Goal: Task Accomplishment & Management: Use online tool/utility

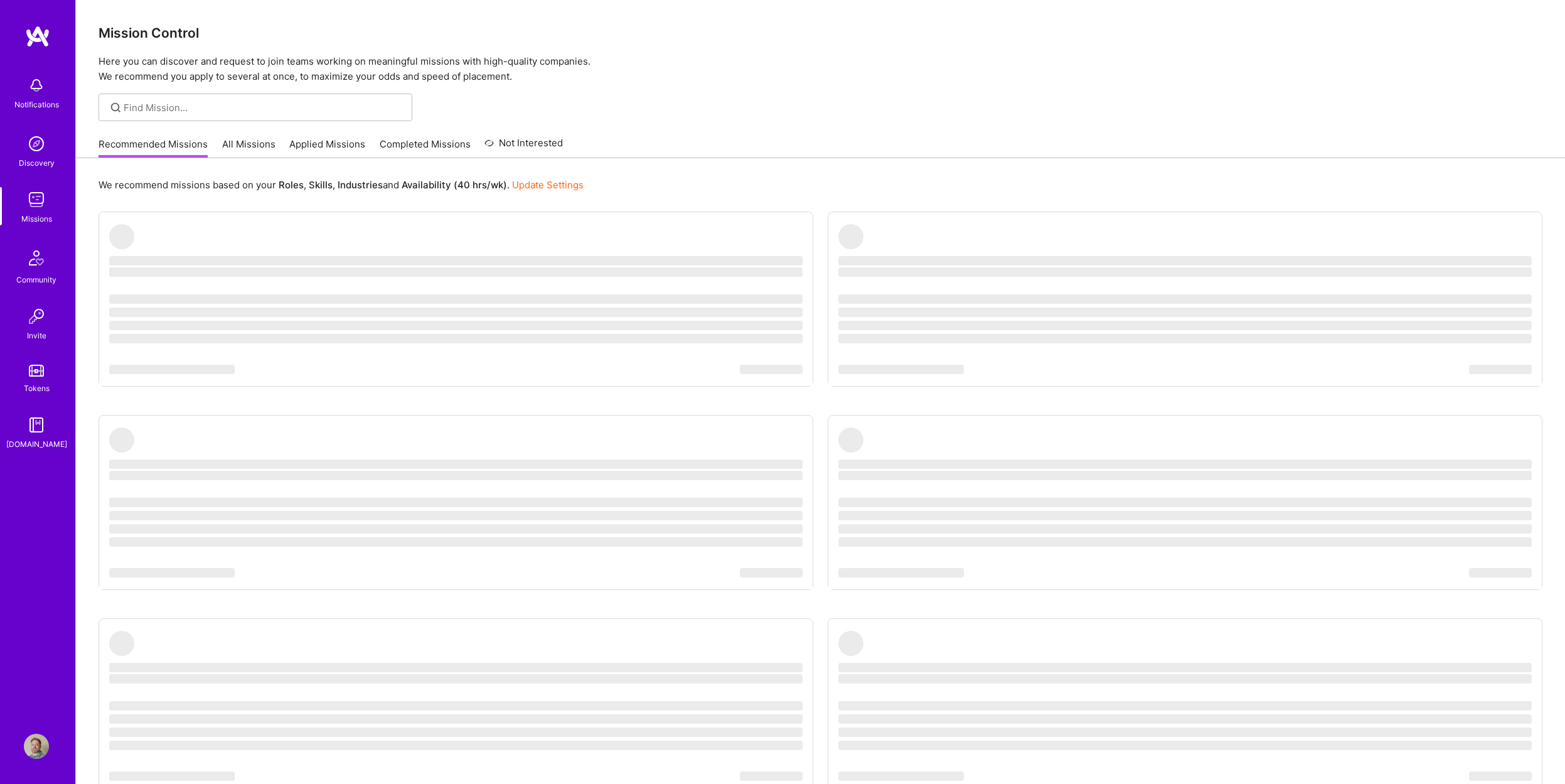
click at [331, 147] on link "Applied Missions" at bounding box center [327, 148] width 76 height 21
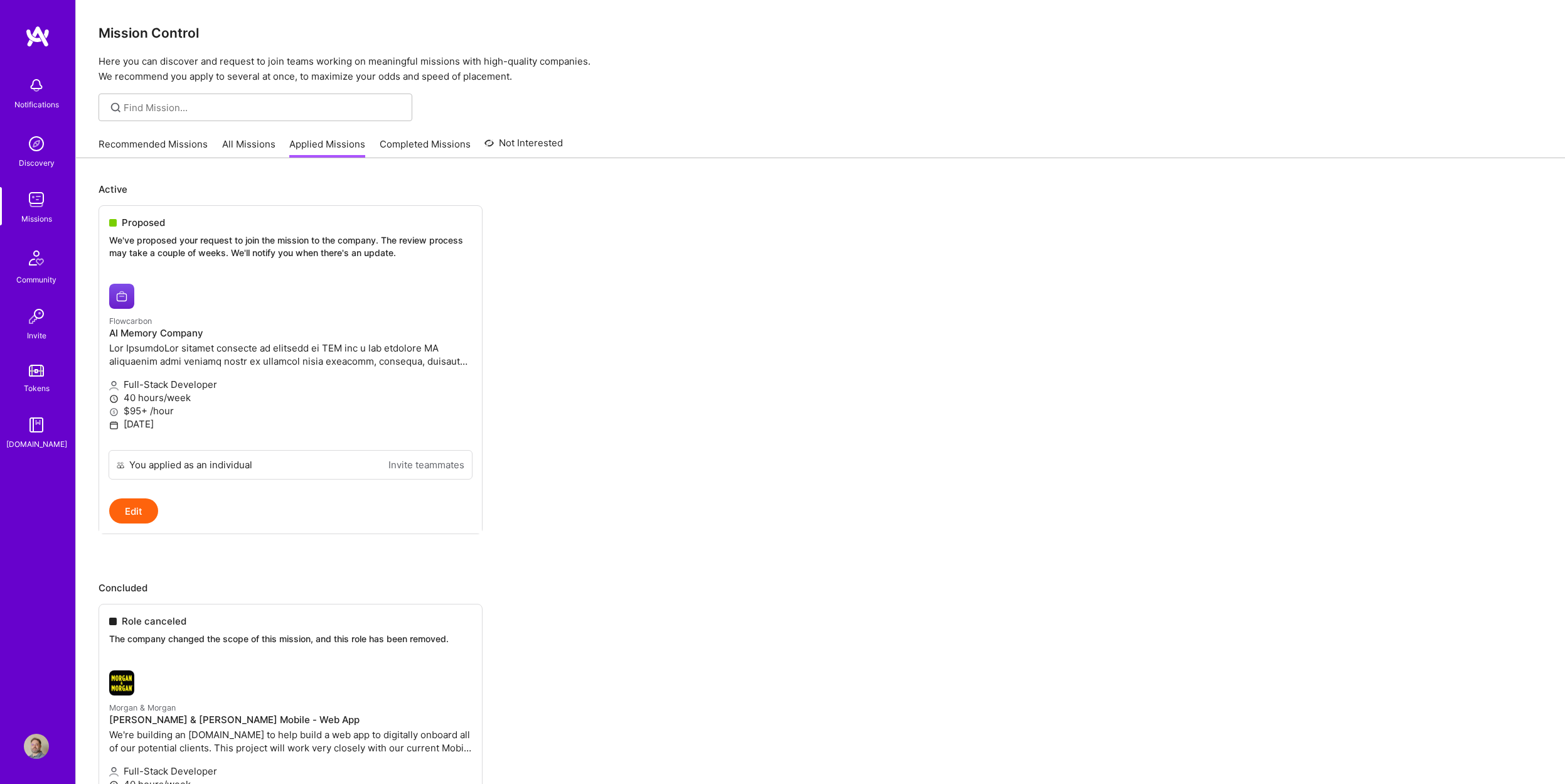
click at [179, 138] on link "Recommended Missions" at bounding box center [153, 148] width 109 height 21
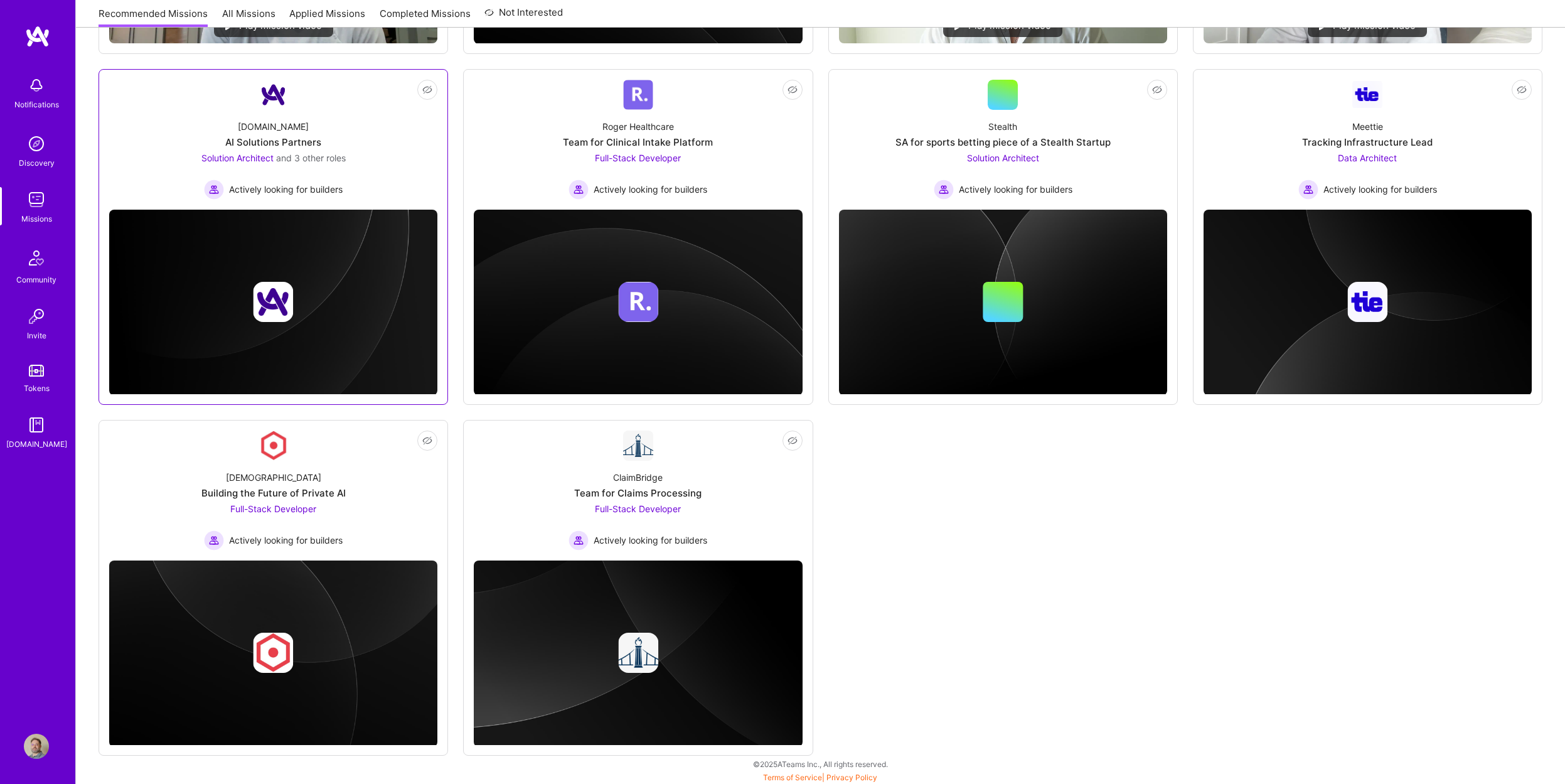
scroll to position [496, 0]
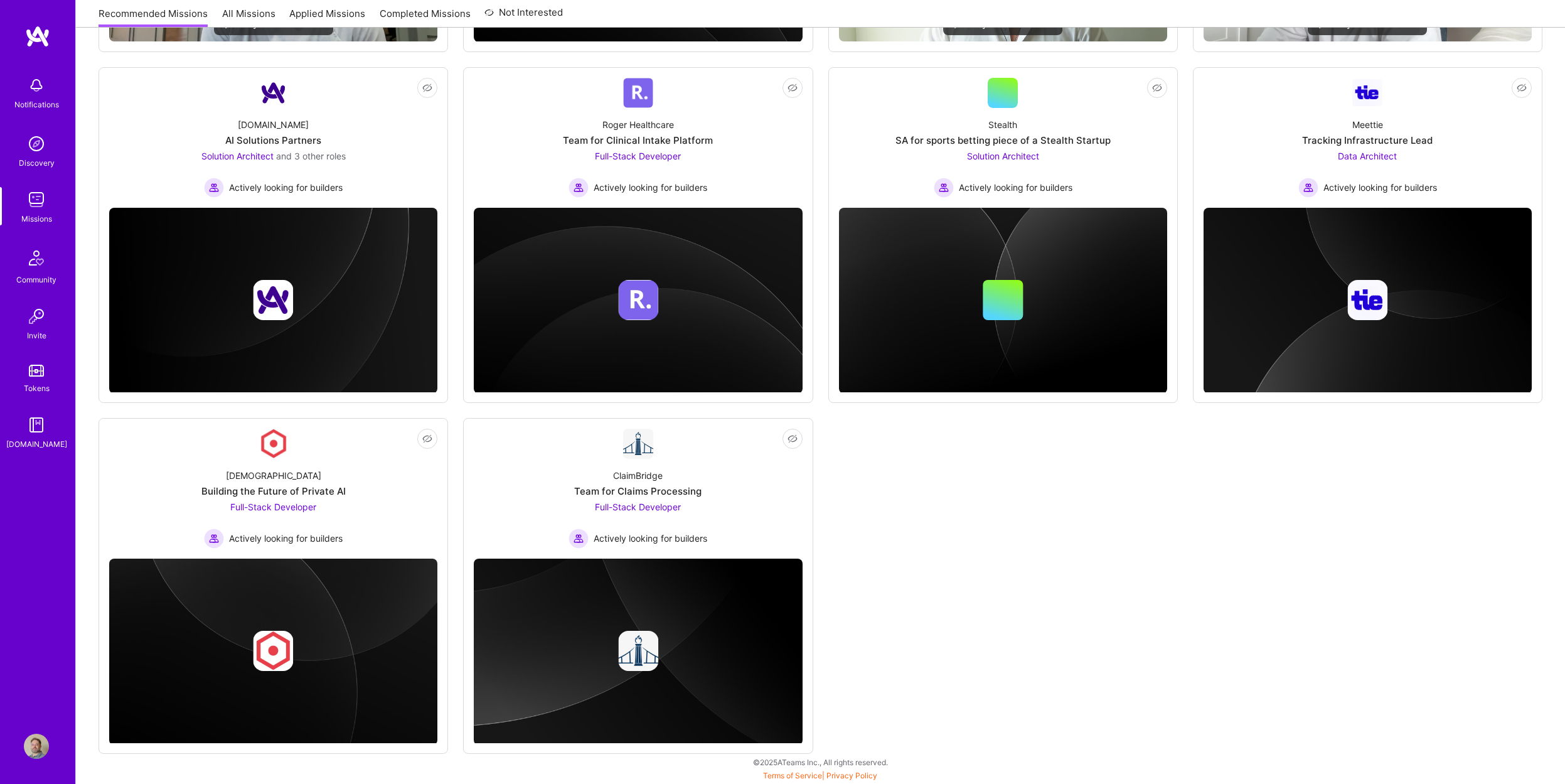
click at [261, 12] on link "All Missions" at bounding box center [248, 17] width 53 height 21
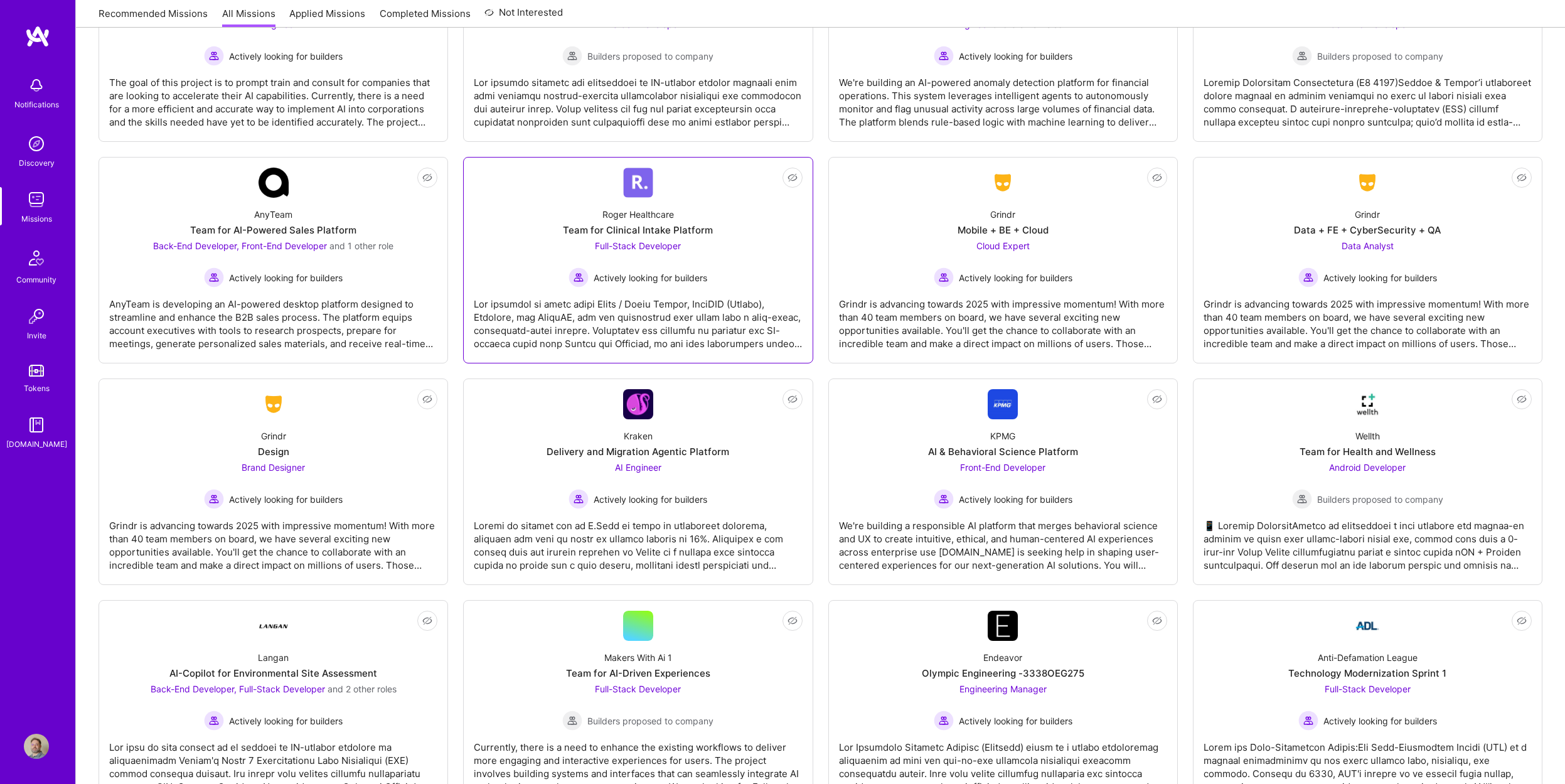
scroll to position [2583, 0]
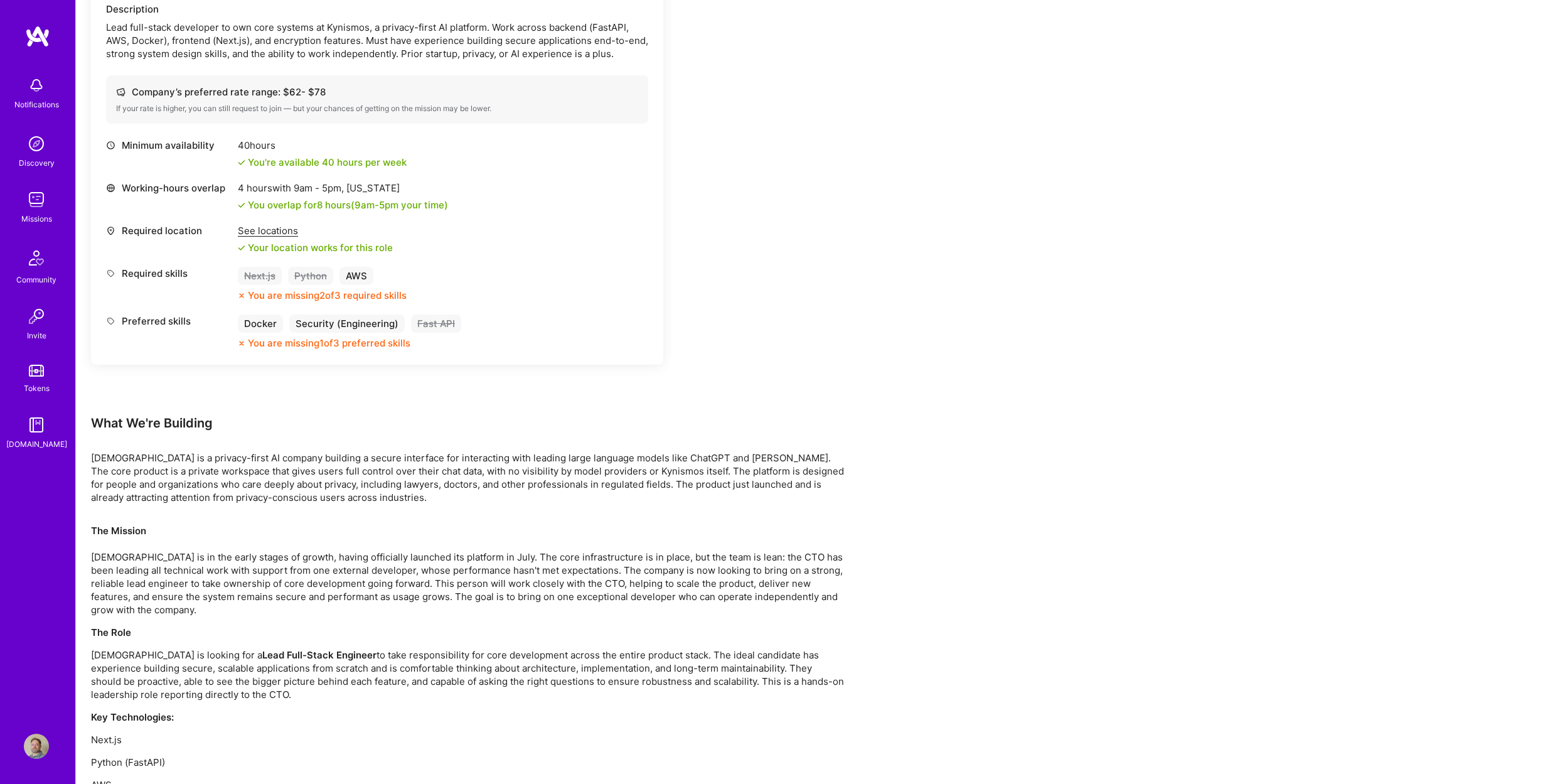
scroll to position [516, 0]
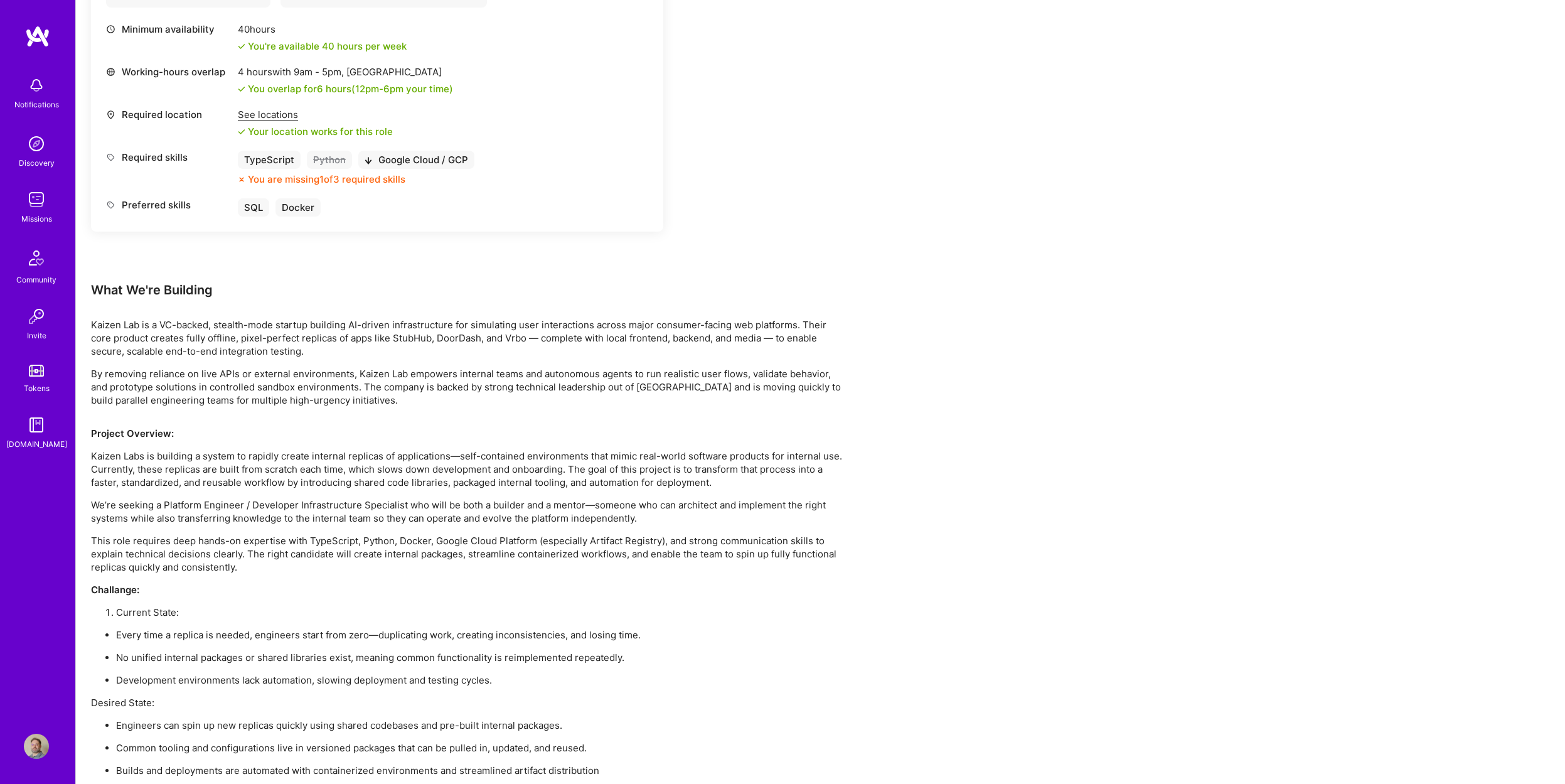
scroll to position [527, 0]
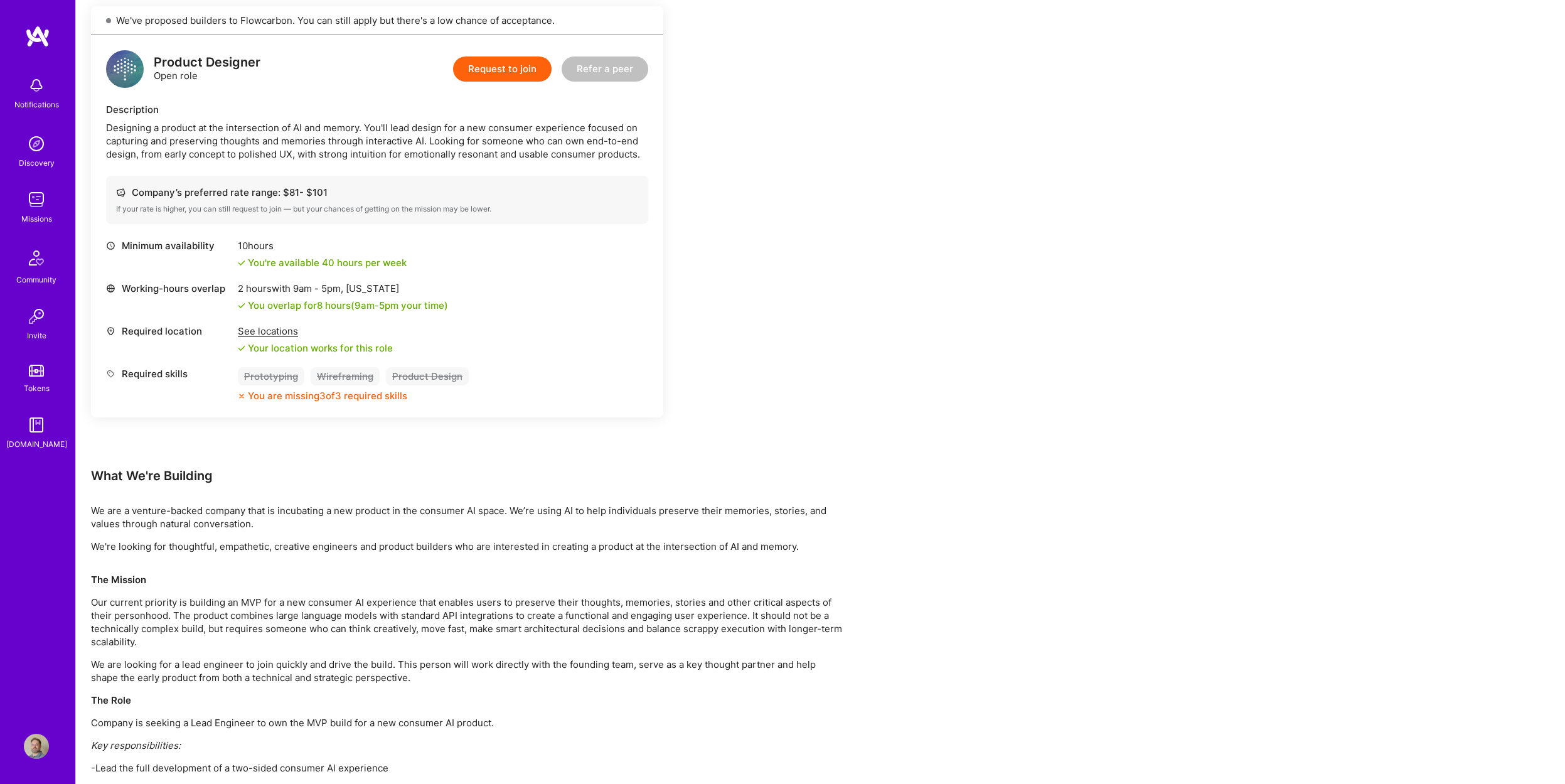
scroll to position [904, 0]
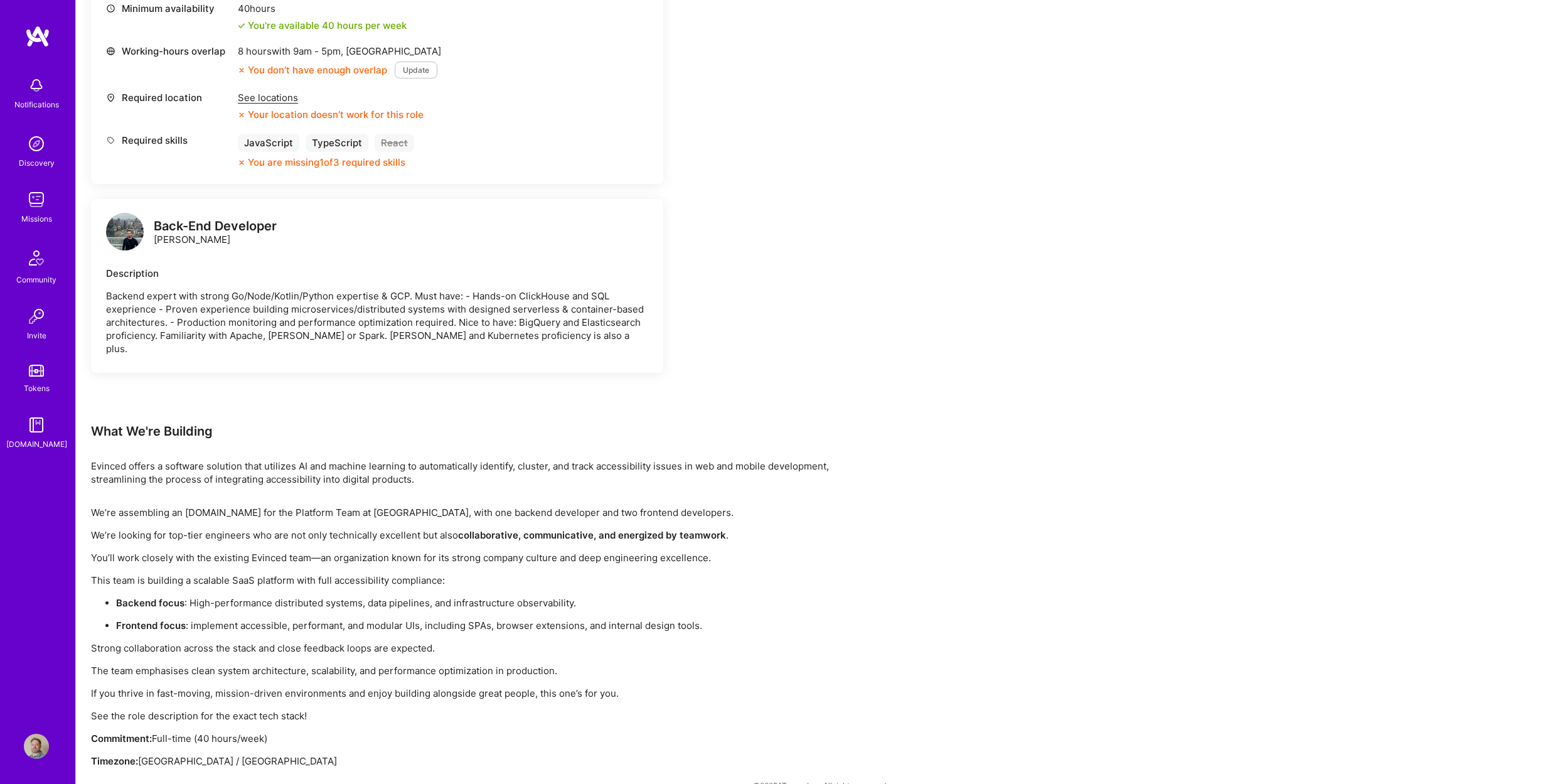
scroll to position [551, 0]
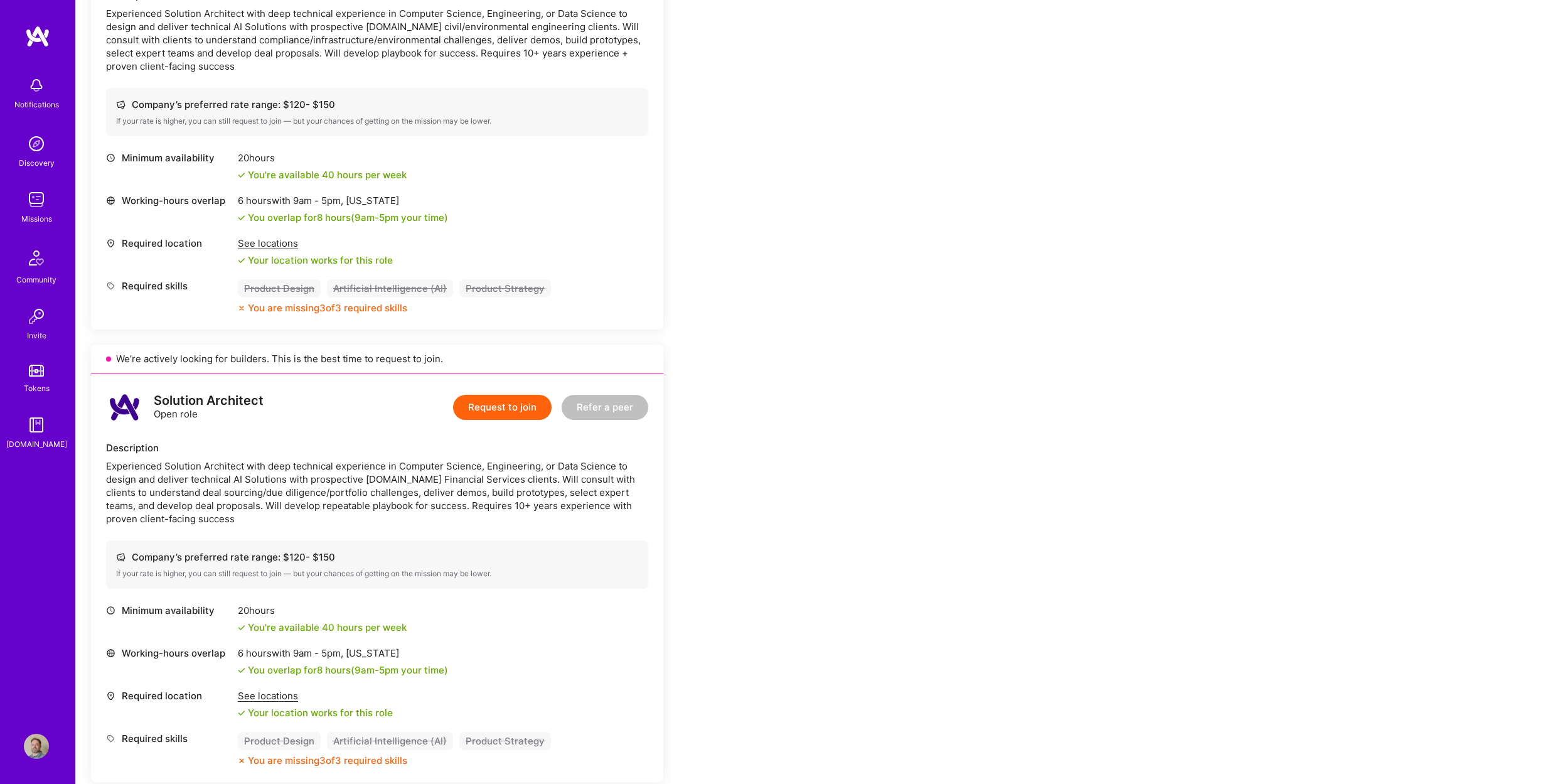
scroll to position [904, 0]
